Goal: Understand process/instructions: Learn about a topic

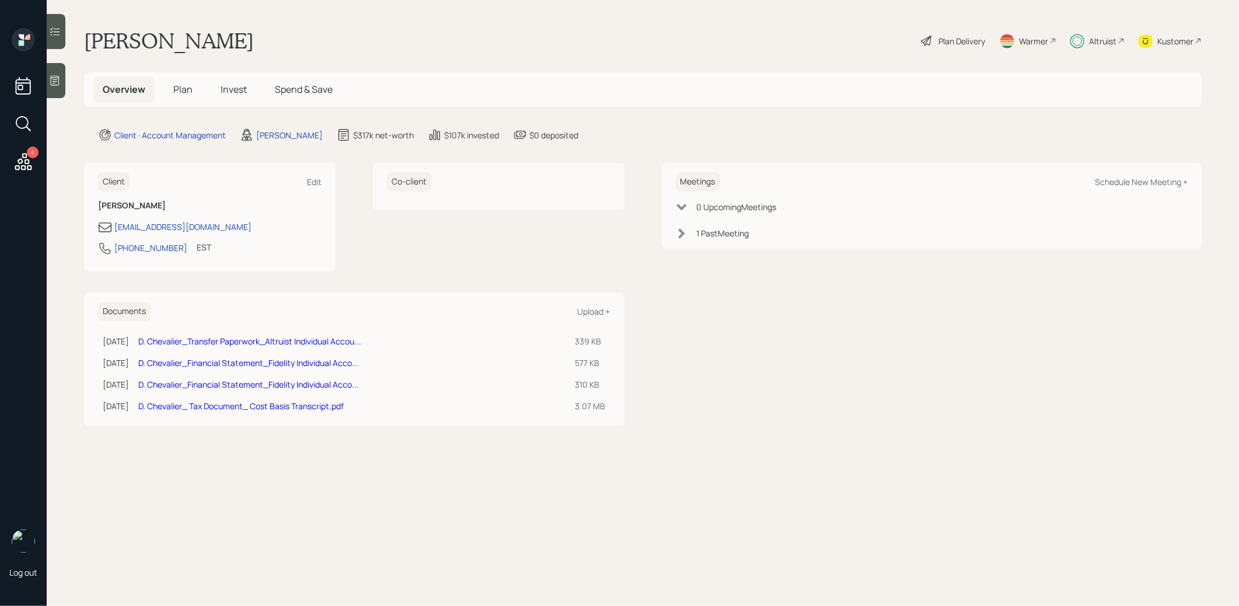
click at [956, 32] on div "Plan Delivery" at bounding box center [953, 41] width 67 height 26
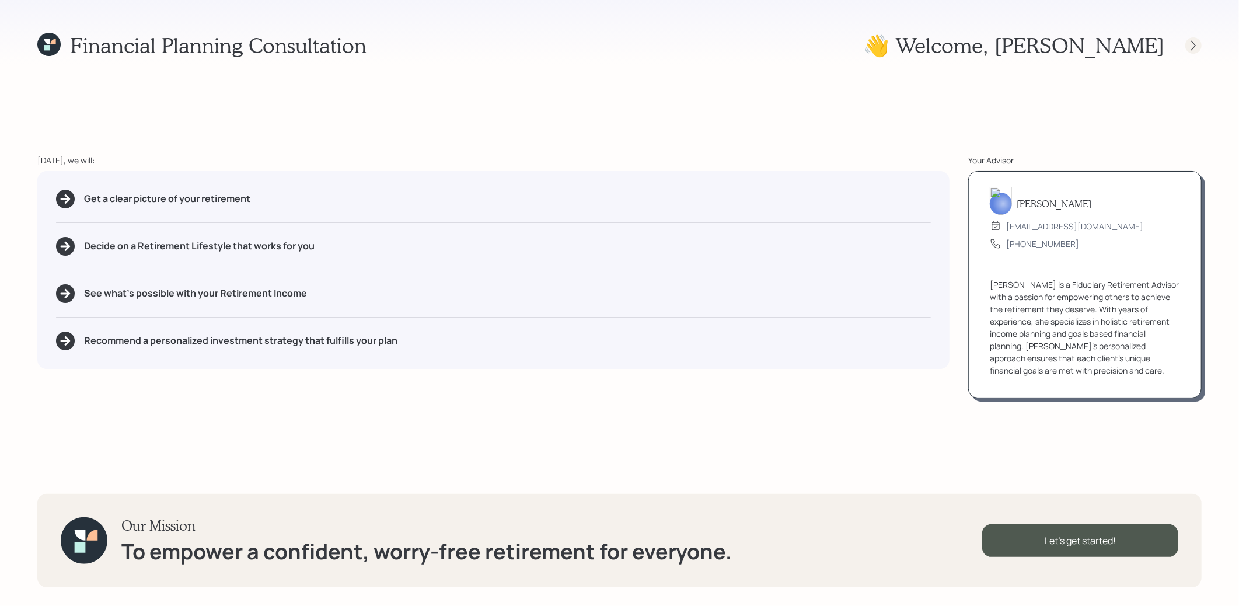
click at [1194, 45] on icon at bounding box center [1194, 46] width 12 height 12
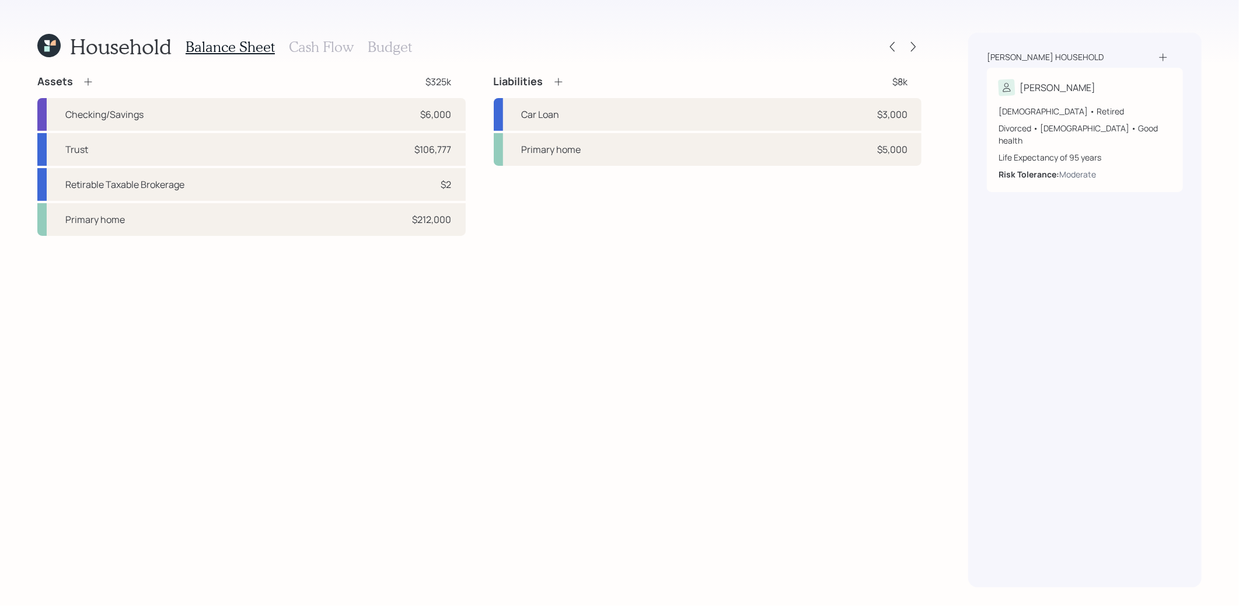
click at [325, 46] on h3 "Cash Flow" at bounding box center [321, 47] width 65 height 17
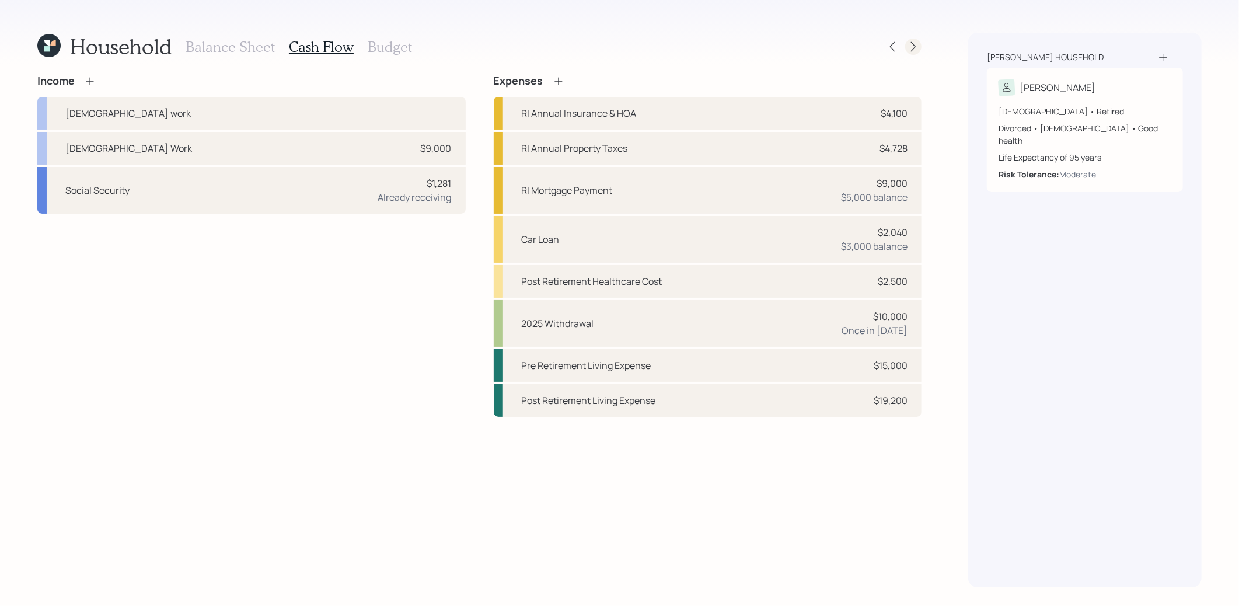
click at [912, 44] on icon at bounding box center [914, 47] width 12 height 12
